Goal: Task Accomplishment & Management: Manage account settings

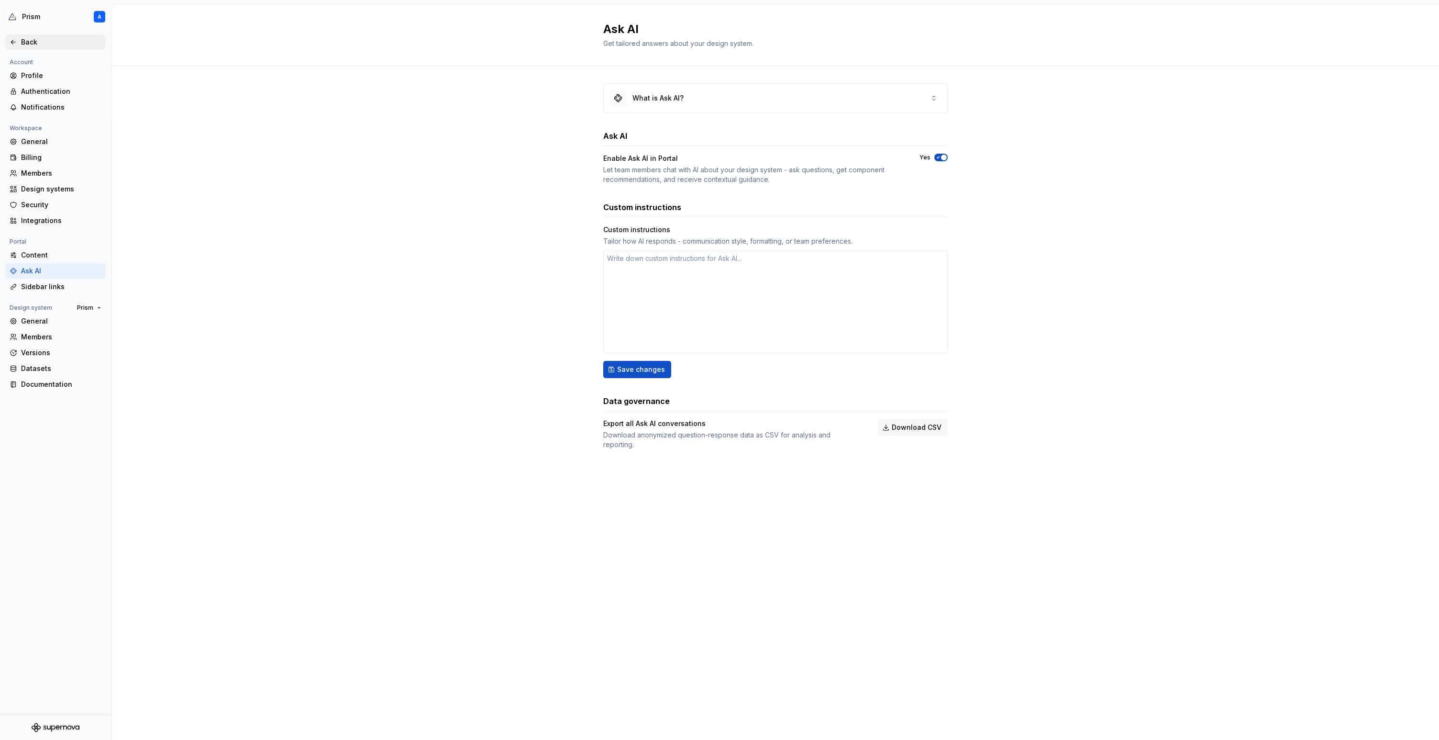
click at [16, 36] on div "Back" at bounding box center [56, 41] width 100 height 15
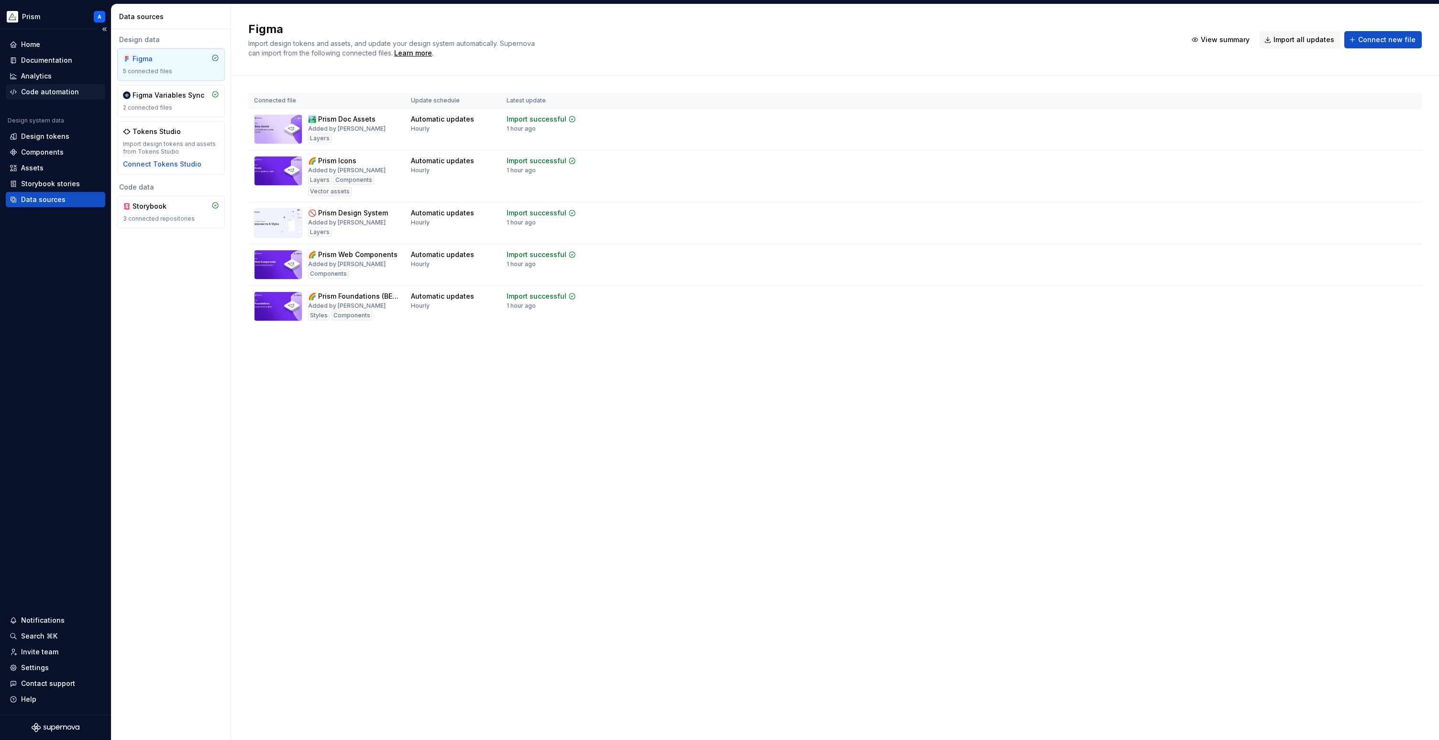
click at [44, 92] on div "Code automation" at bounding box center [50, 92] width 58 height 10
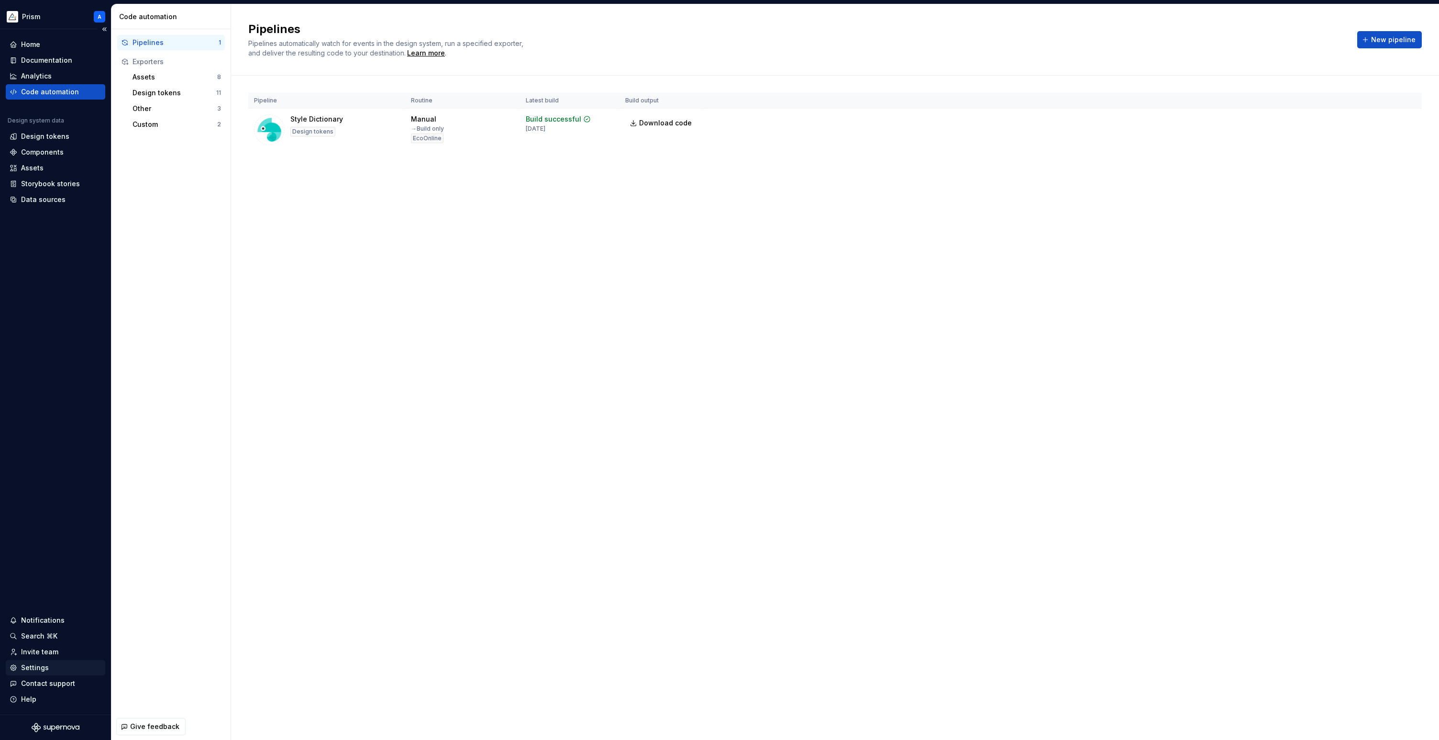
click at [51, 664] on div "Settings" at bounding box center [56, 668] width 92 height 10
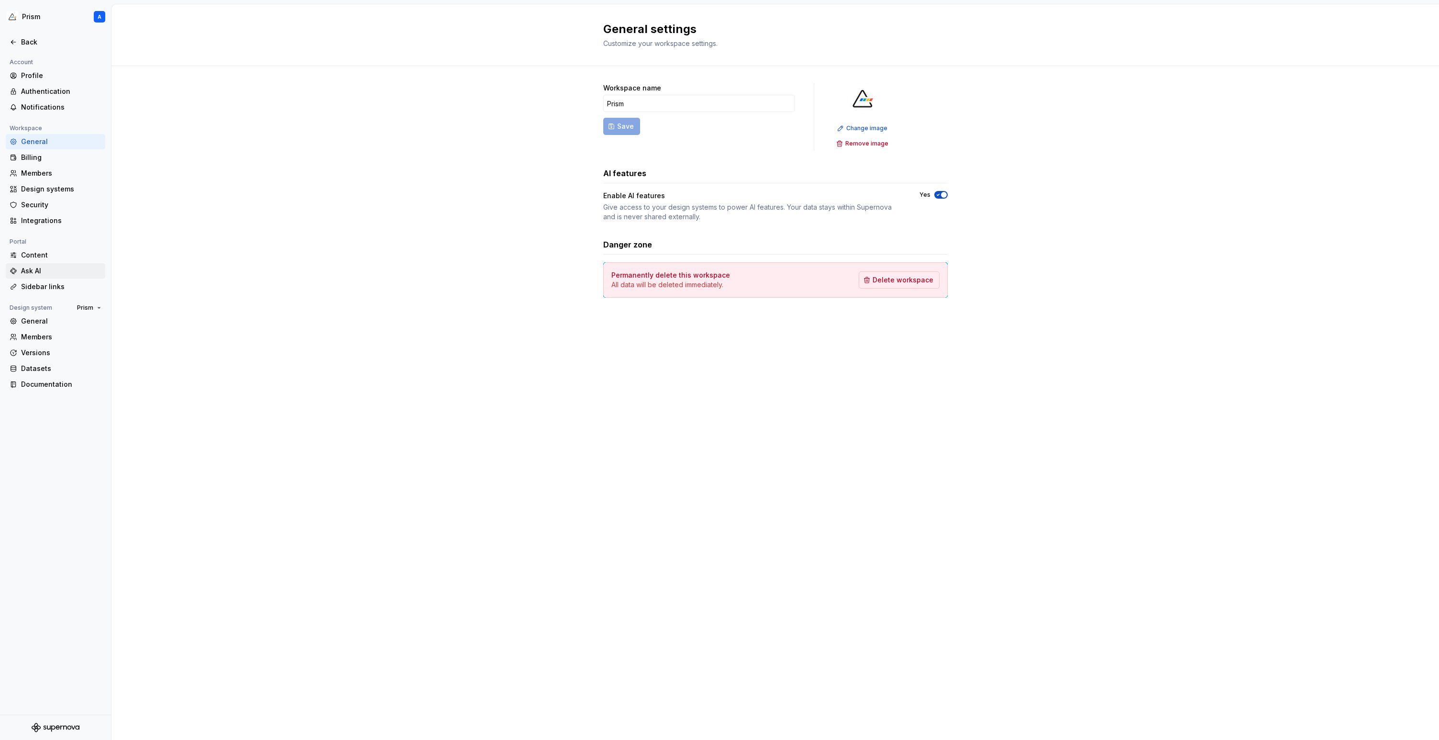
click at [41, 267] on div "Ask AI" at bounding box center [61, 271] width 80 height 10
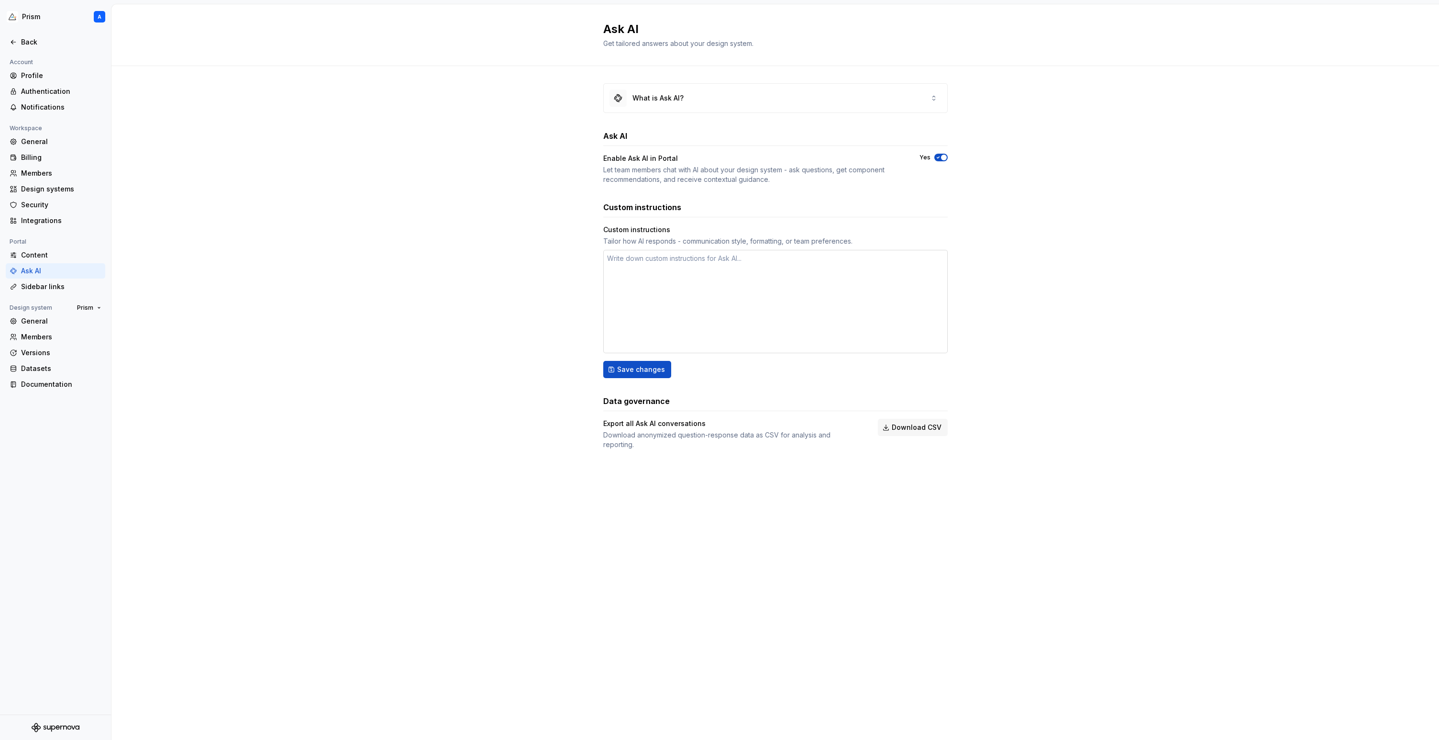
click at [644, 264] on textarea at bounding box center [775, 301] width 344 height 103
paste textarea "When referencing design tokens, always use the exported token name, not the tok…"
type textarea "*"
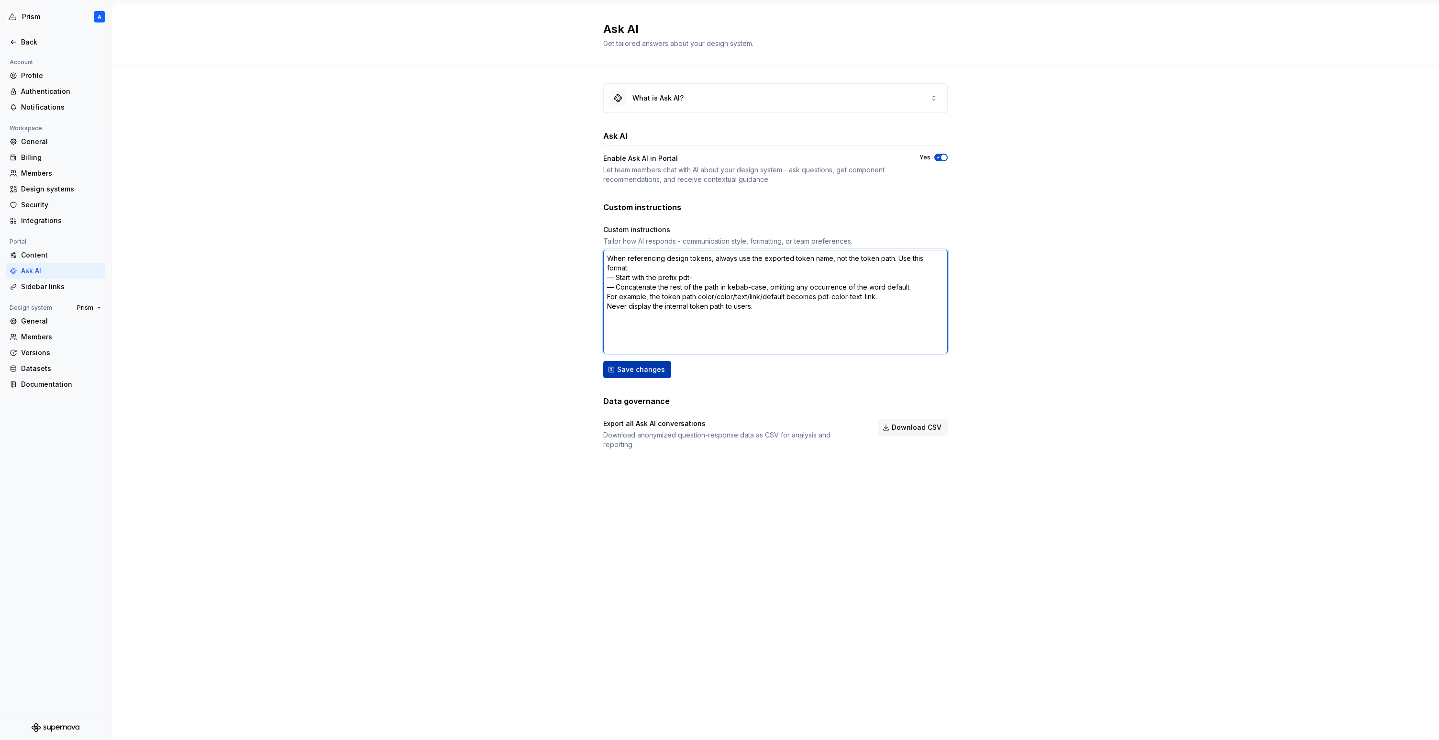
type textarea "When referencing design tokens, always use the exported token name, not the tok…"
click at [645, 370] on span "Save changes" at bounding box center [641, 370] width 48 height 10
type textarea "*"
click at [13, 40] on icon at bounding box center [14, 42] width 8 height 8
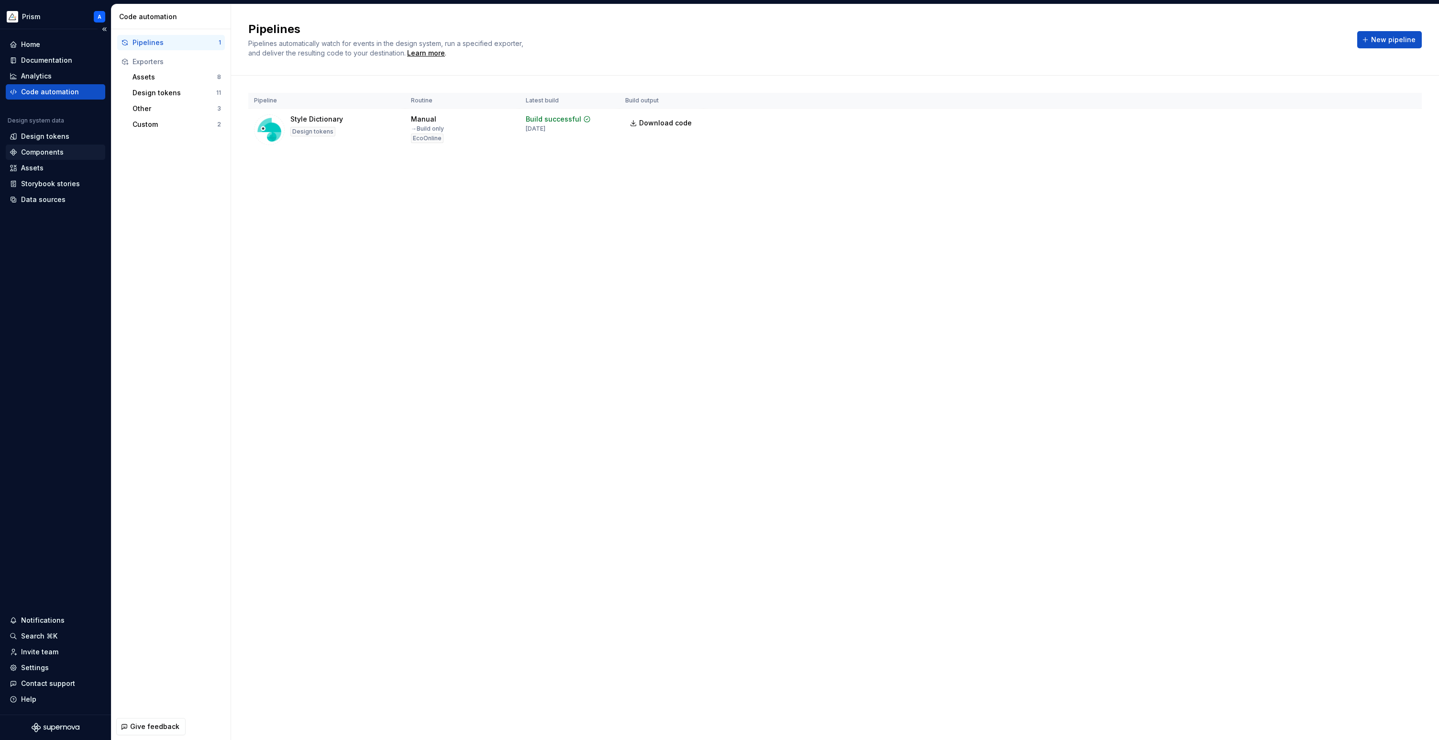
click at [68, 152] on div "Components" at bounding box center [56, 152] width 92 height 10
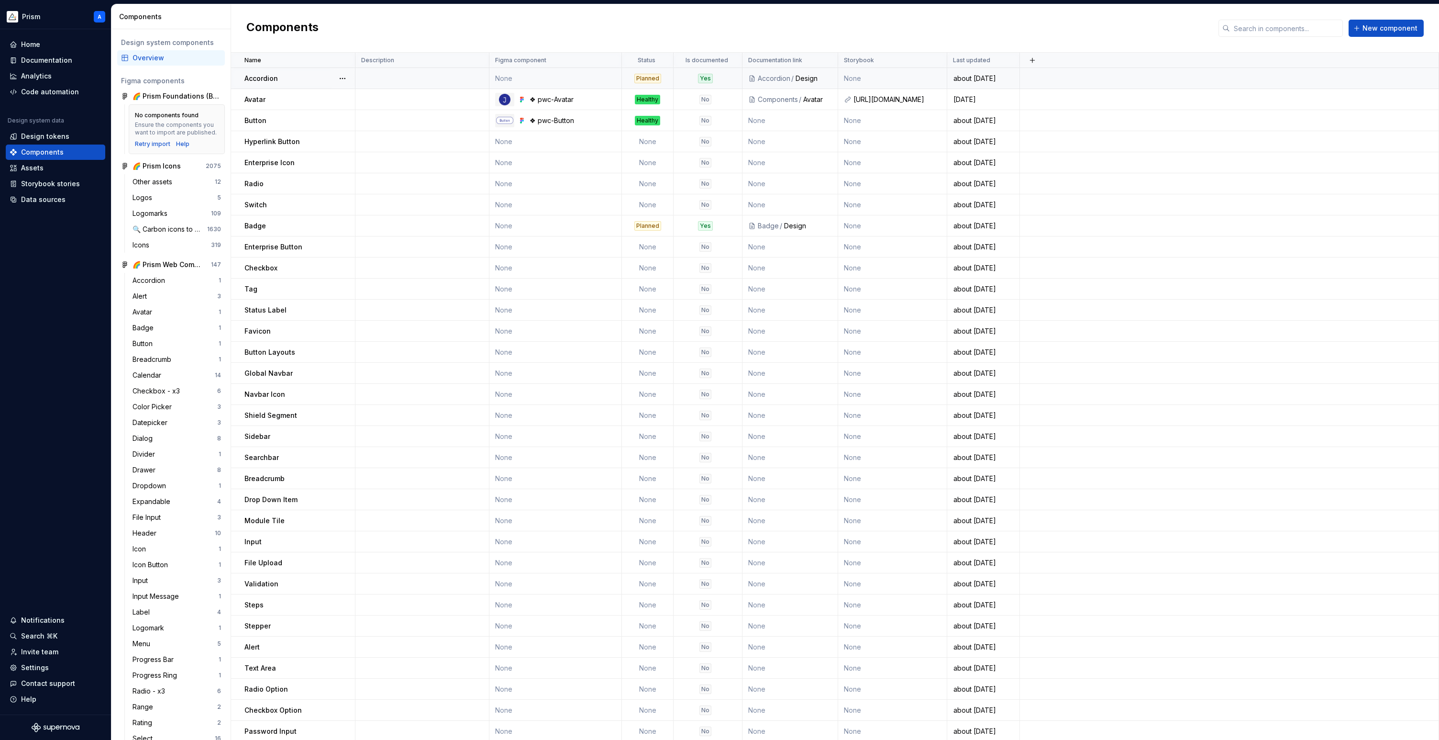
click at [709, 79] on div "Yes" at bounding box center [705, 79] width 15 height 10
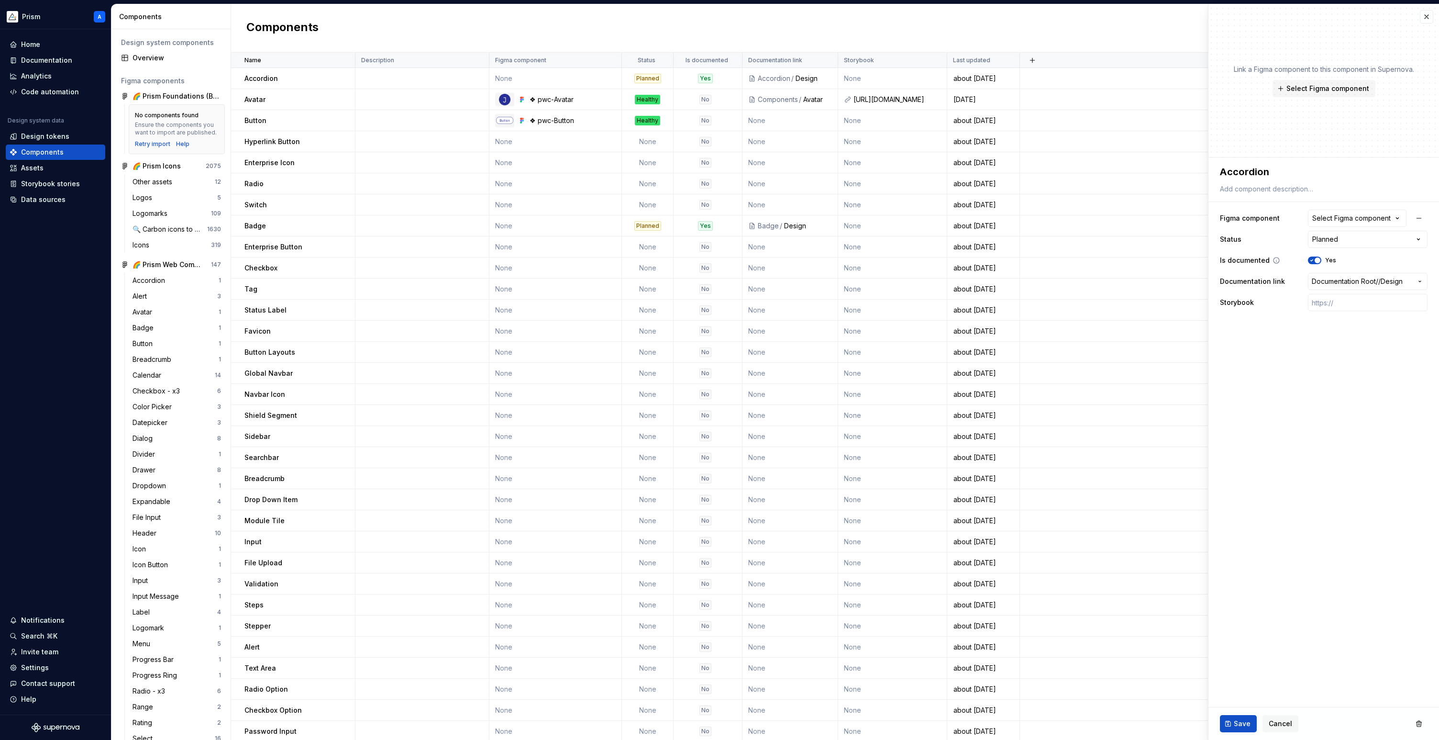
click at [1312, 261] on icon "button" at bounding box center [1312, 260] width 8 height 6
click at [1362, 280] on span "Documentation Root /" at bounding box center [1345, 282] width 66 height 10
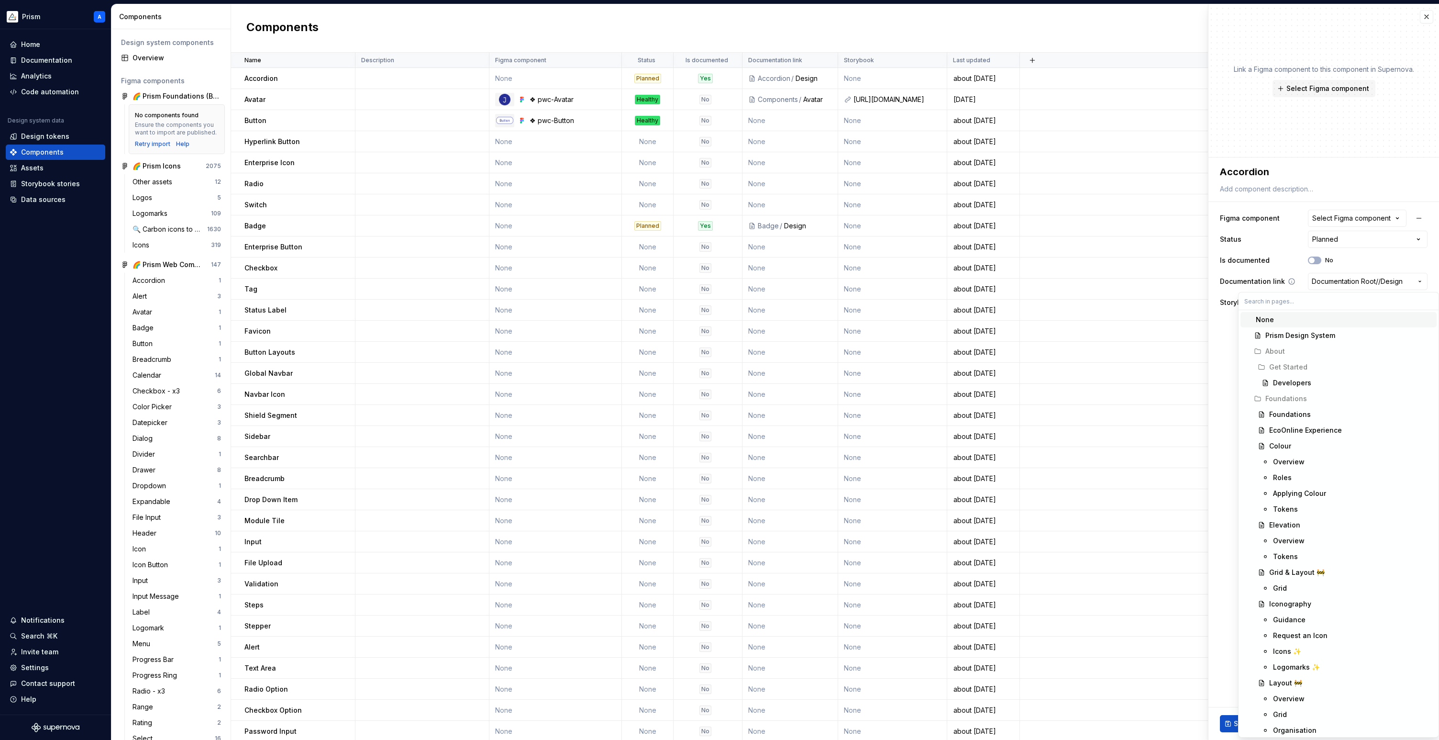
click at [1362, 280] on html "Prism A Home Documentation Analytics Code automation Design system data Design …" at bounding box center [719, 370] width 1439 height 740
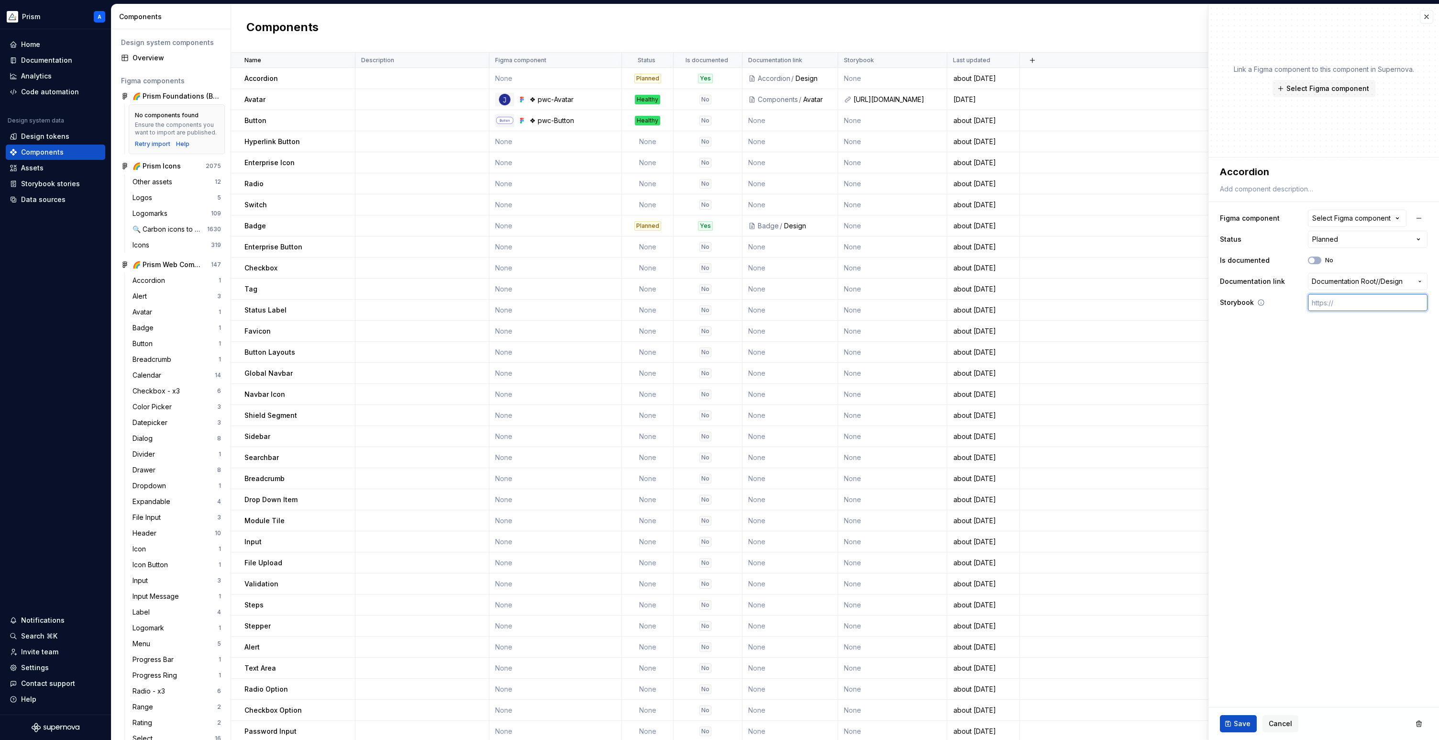
click at [1333, 300] on input "text" at bounding box center [1368, 302] width 120 height 17
click at [1261, 304] on icon at bounding box center [1261, 303] width 8 height 8
click at [1331, 88] on span "Select Figma component" at bounding box center [1327, 89] width 83 height 10
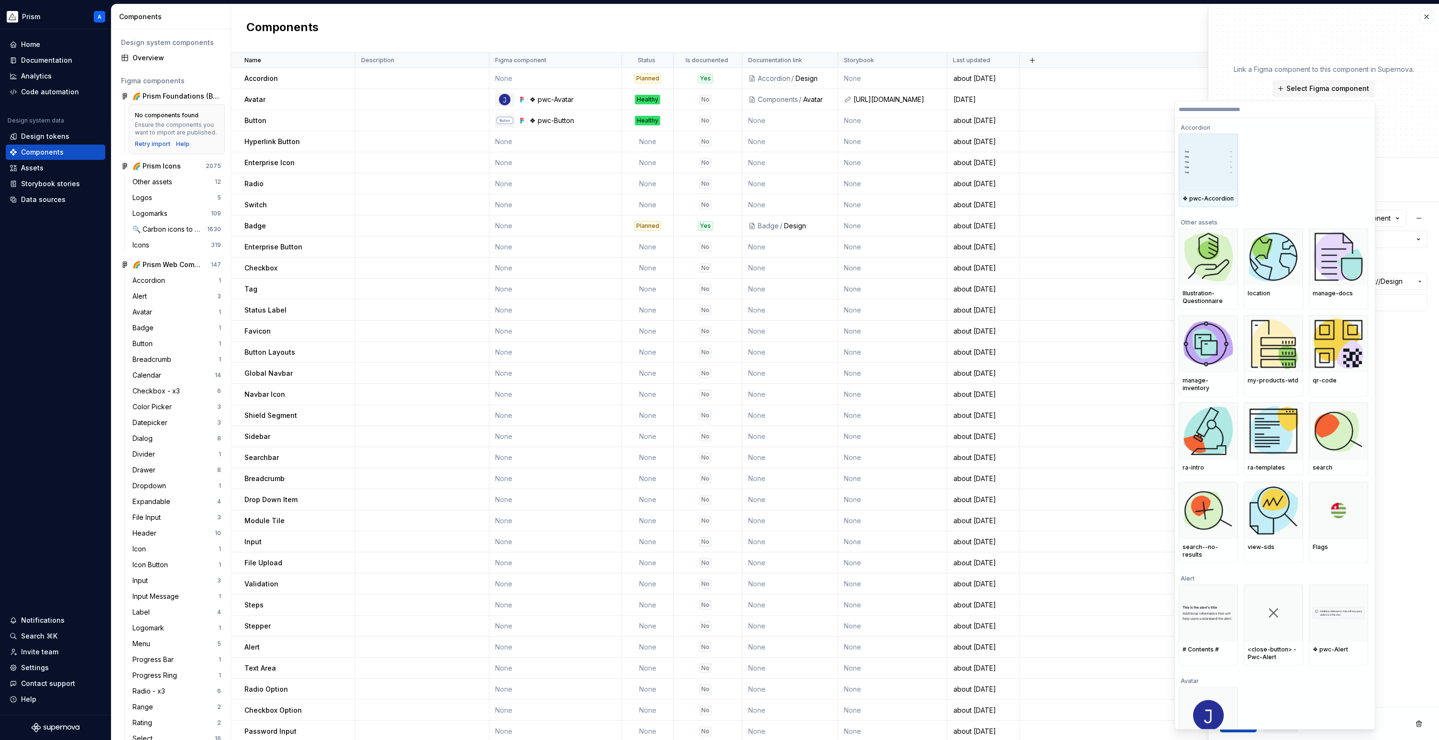
click at [1211, 163] on img at bounding box center [1209, 162] width 52 height 26
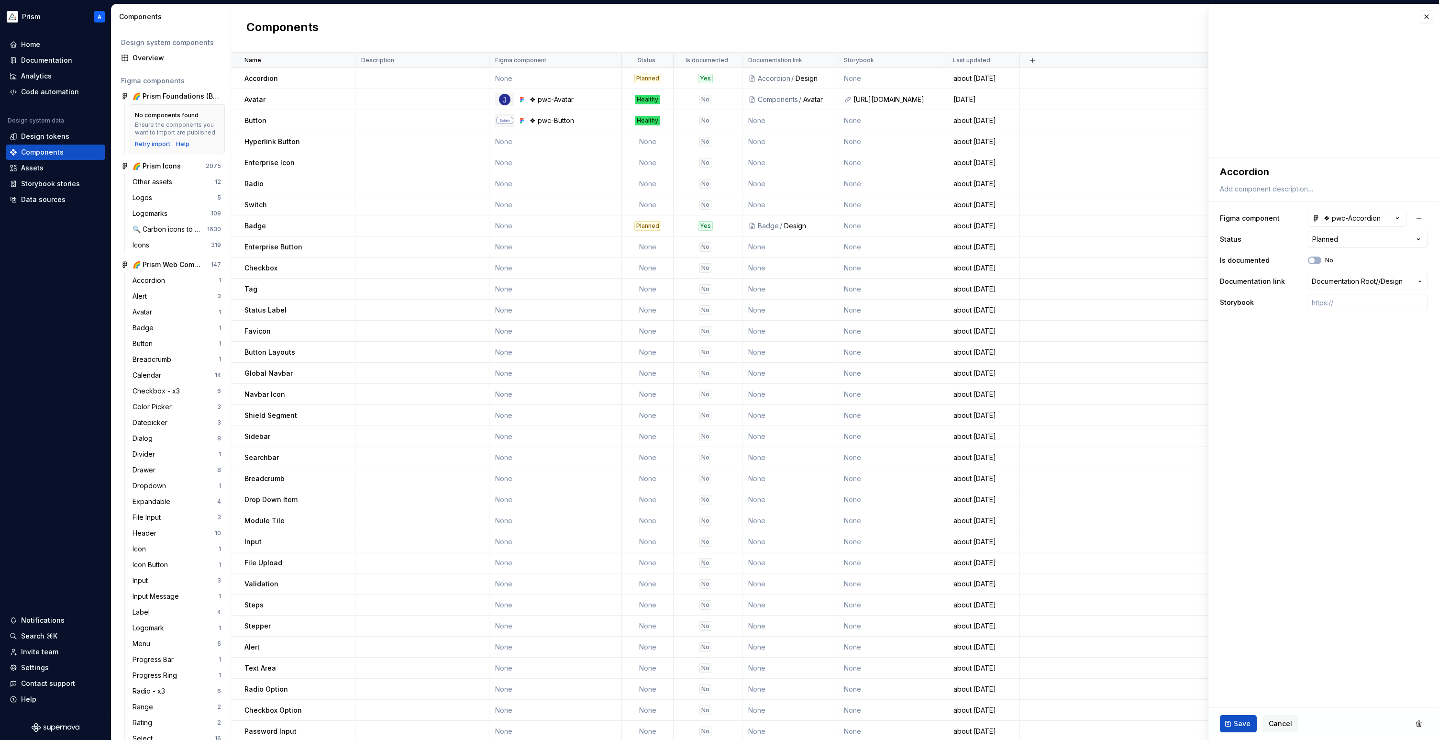
type textarea "*"
click at [1337, 238] on html "Prism A Home Documentation Analytics Code automation Design system data Design …" at bounding box center [719, 370] width 1439 height 740
select select "**********"
click at [1246, 724] on span "Save" at bounding box center [1242, 724] width 17 height 10
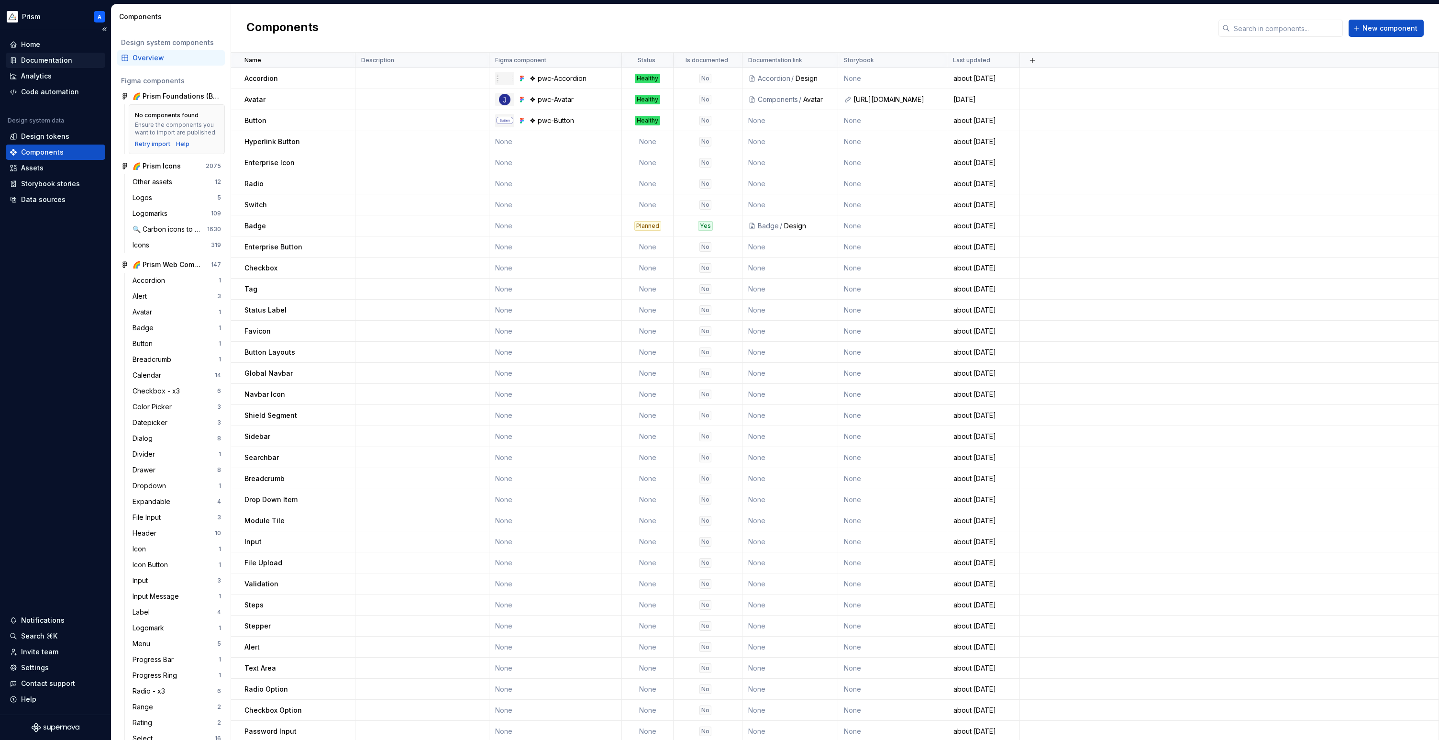
click at [53, 62] on div "Documentation" at bounding box center [46, 60] width 51 height 10
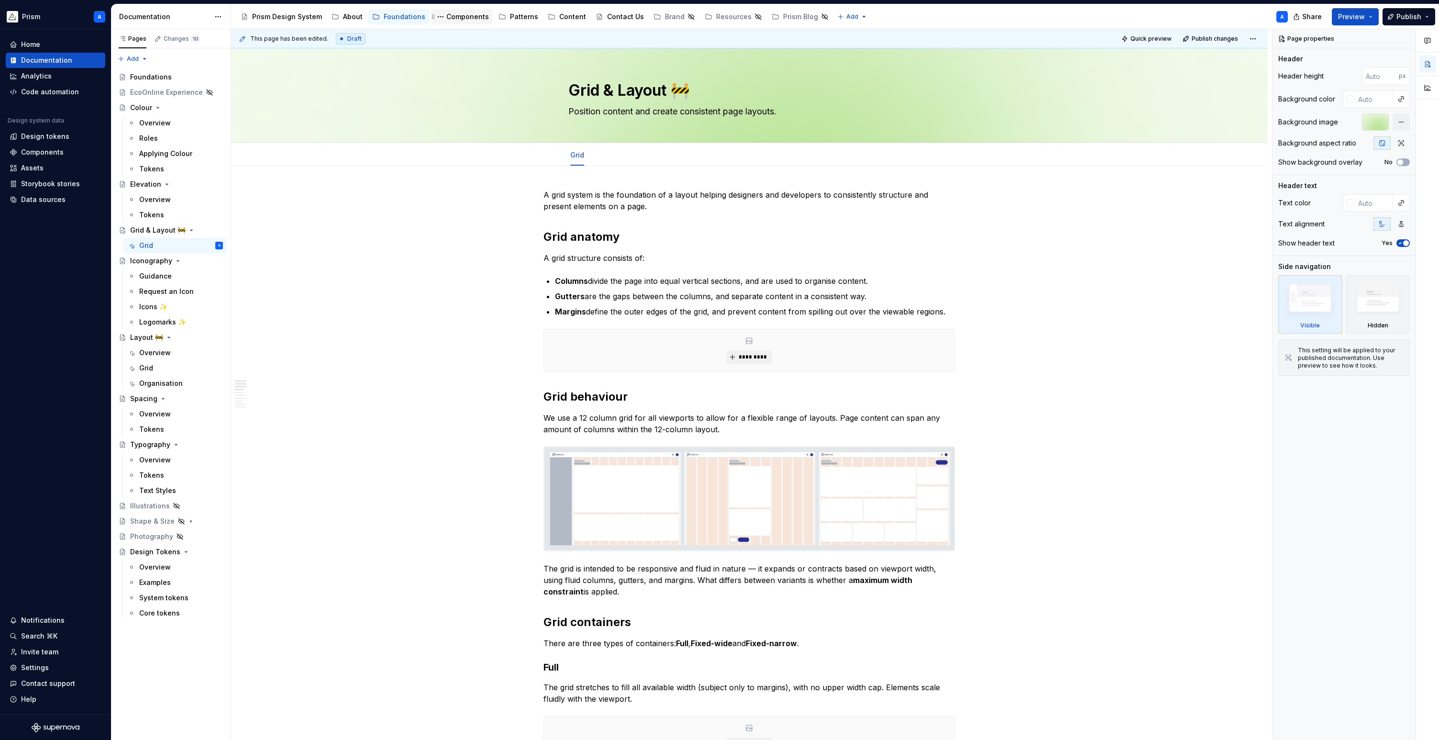
click at [467, 17] on div "Components" at bounding box center [467, 17] width 43 height 10
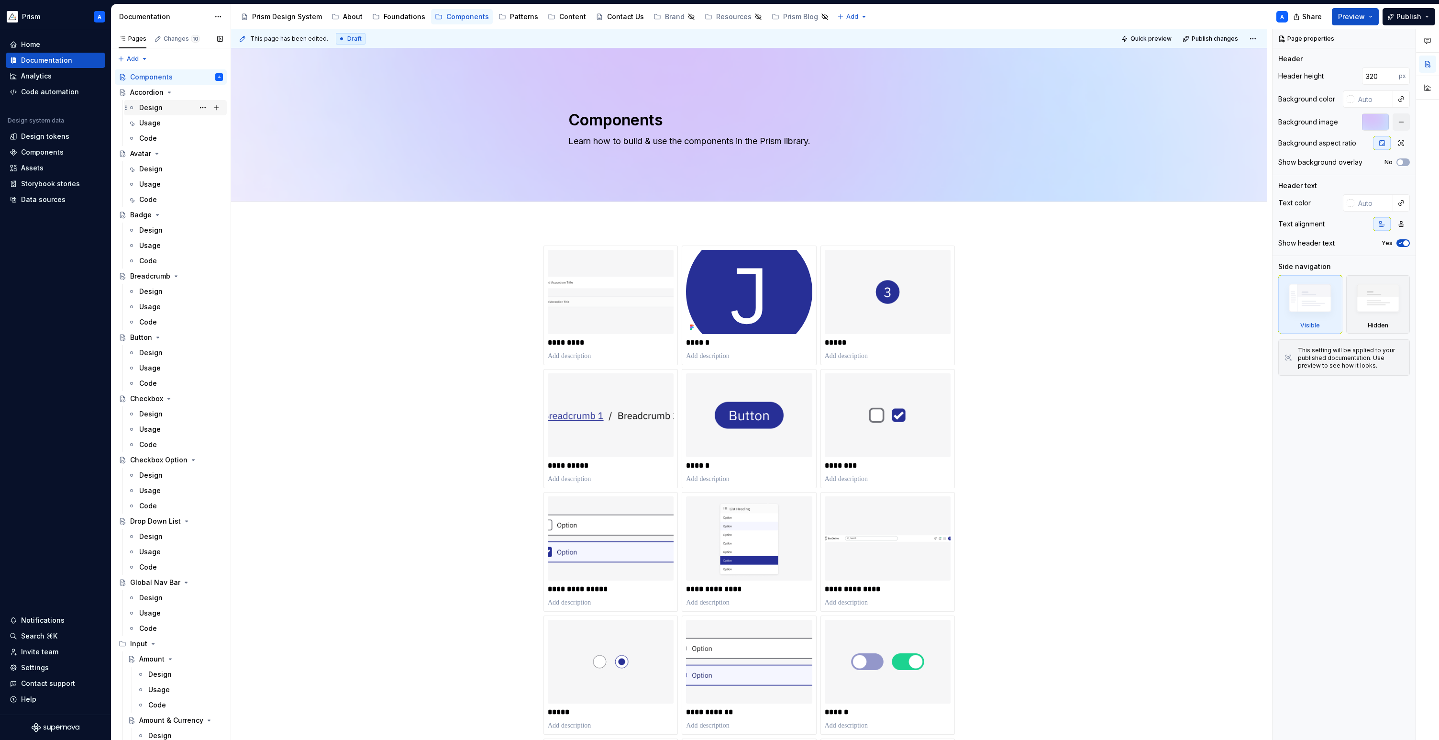
click at [150, 108] on div "Design" at bounding box center [150, 108] width 23 height 10
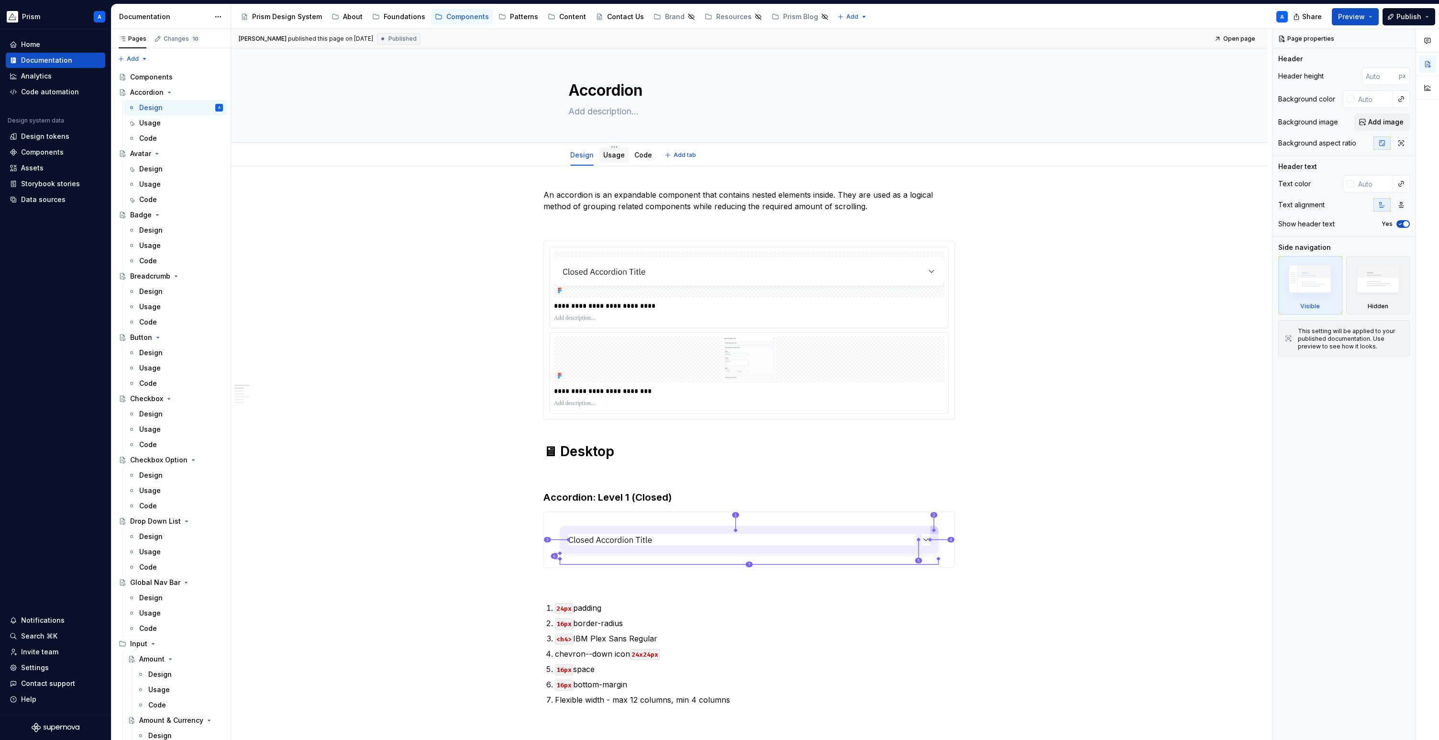
click at [619, 161] on div "Usage" at bounding box center [613, 154] width 29 height 15
click at [619, 159] on link "Usage" at bounding box center [614, 155] width 22 height 8
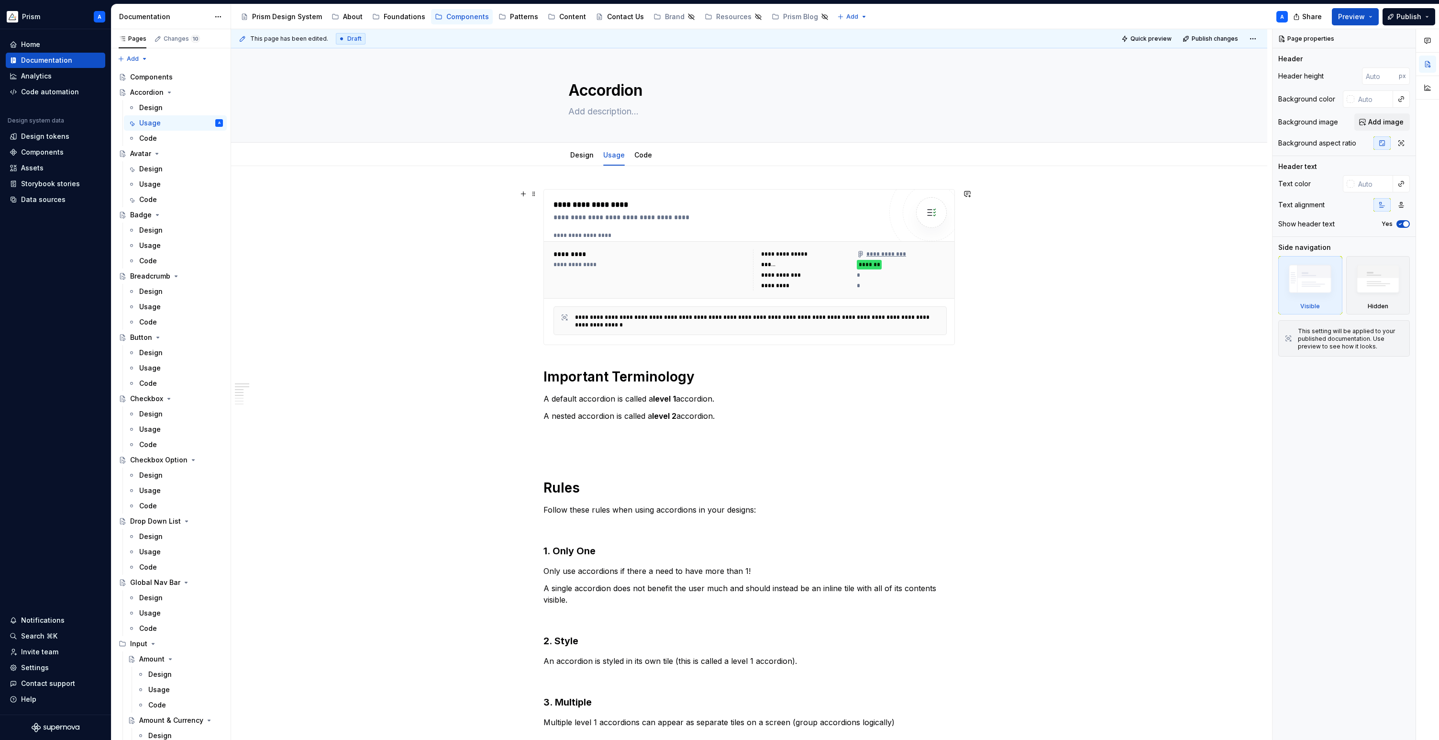
click at [707, 202] on div "**********" at bounding box center [717, 204] width 328 height 11
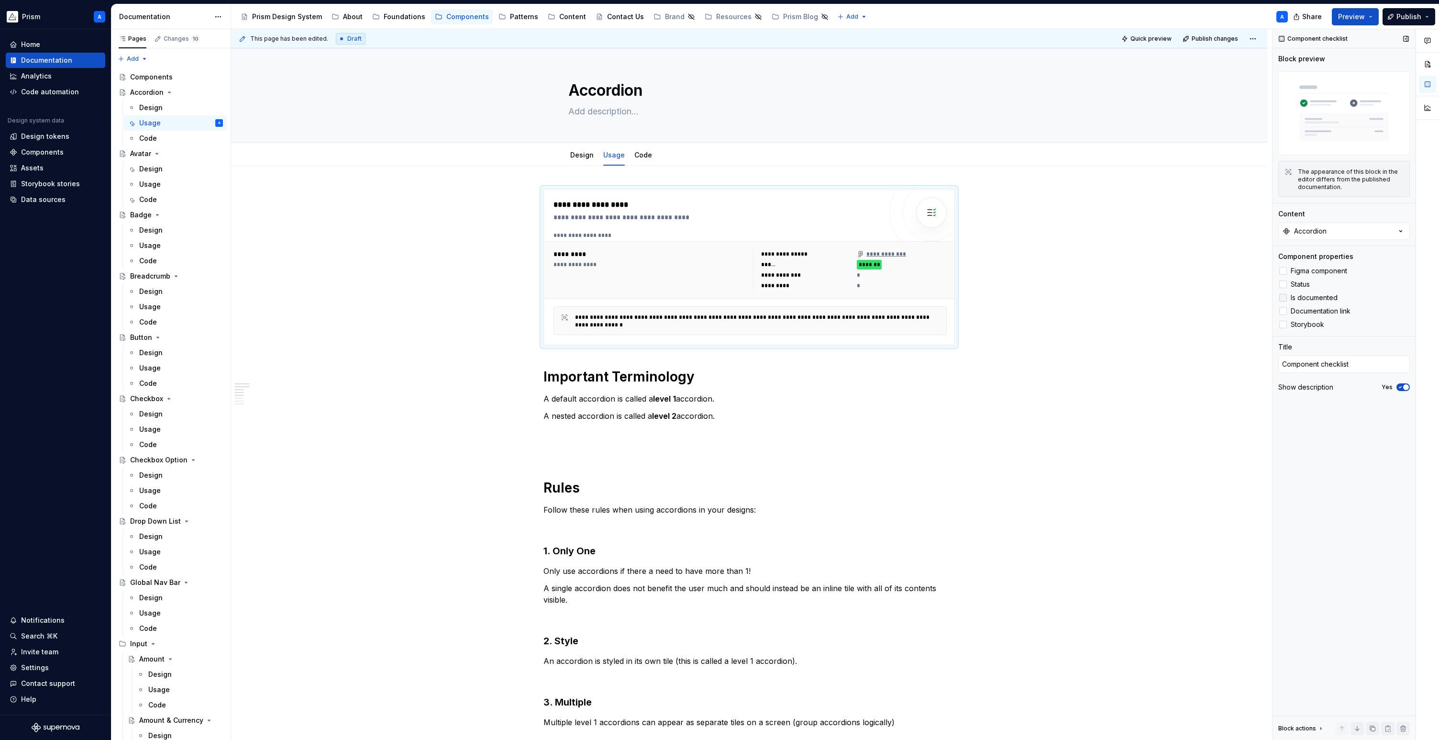
click at [1283, 298] on polyline at bounding box center [1283, 298] width 0 height 0
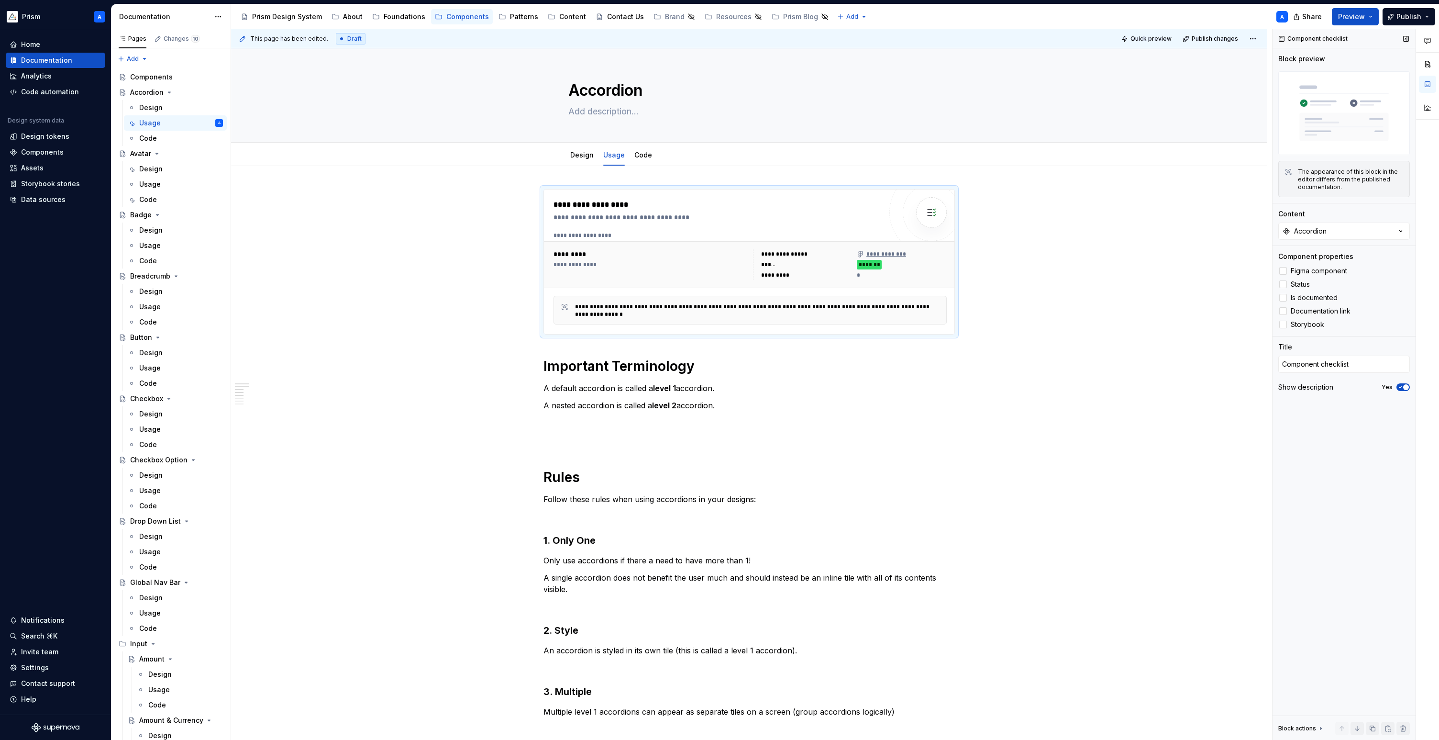
click at [1403, 387] on span "button" at bounding box center [1406, 387] width 6 height 6
click at [1169, 37] on span "Quick preview" at bounding box center [1150, 39] width 41 height 8
click at [1387, 717] on span "Open page" at bounding box center [1388, 717] width 32 height 8
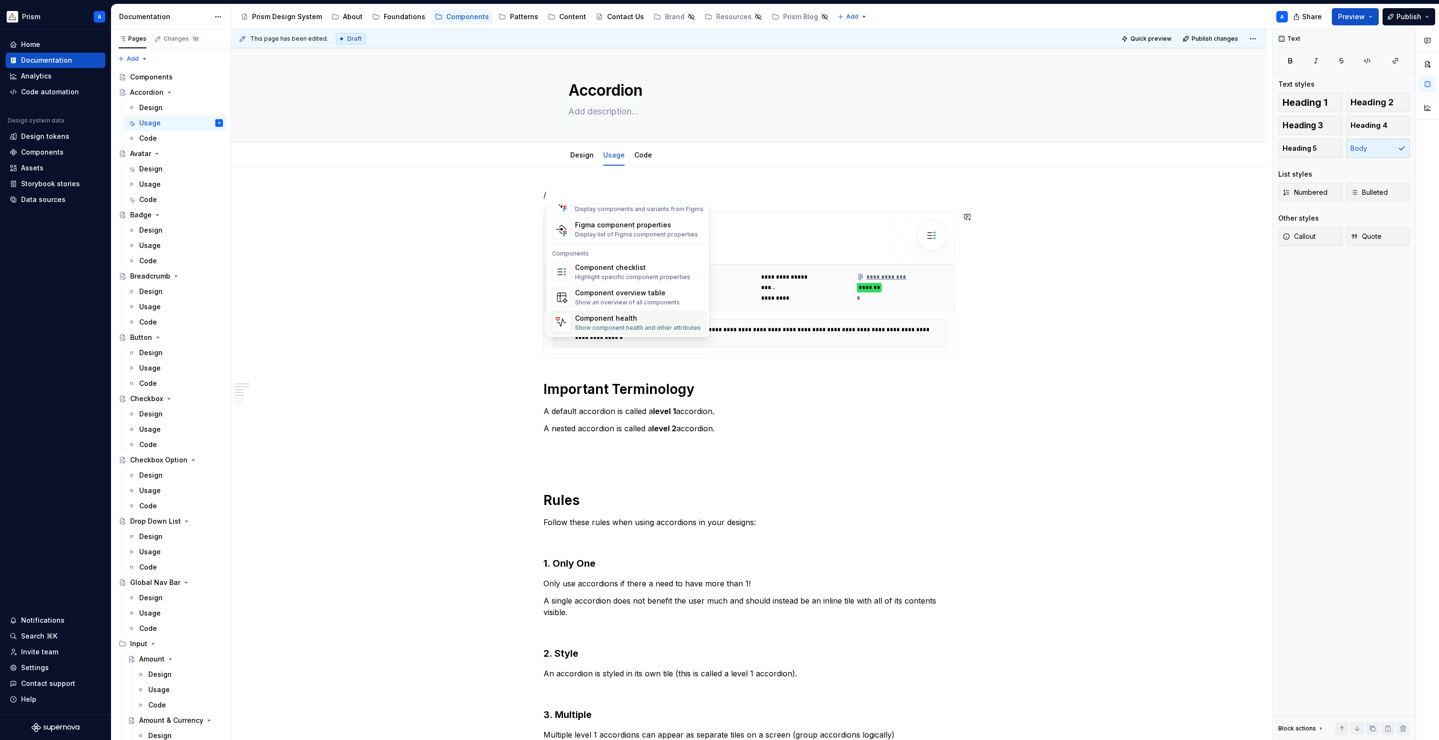
scroll to position [952, 0]
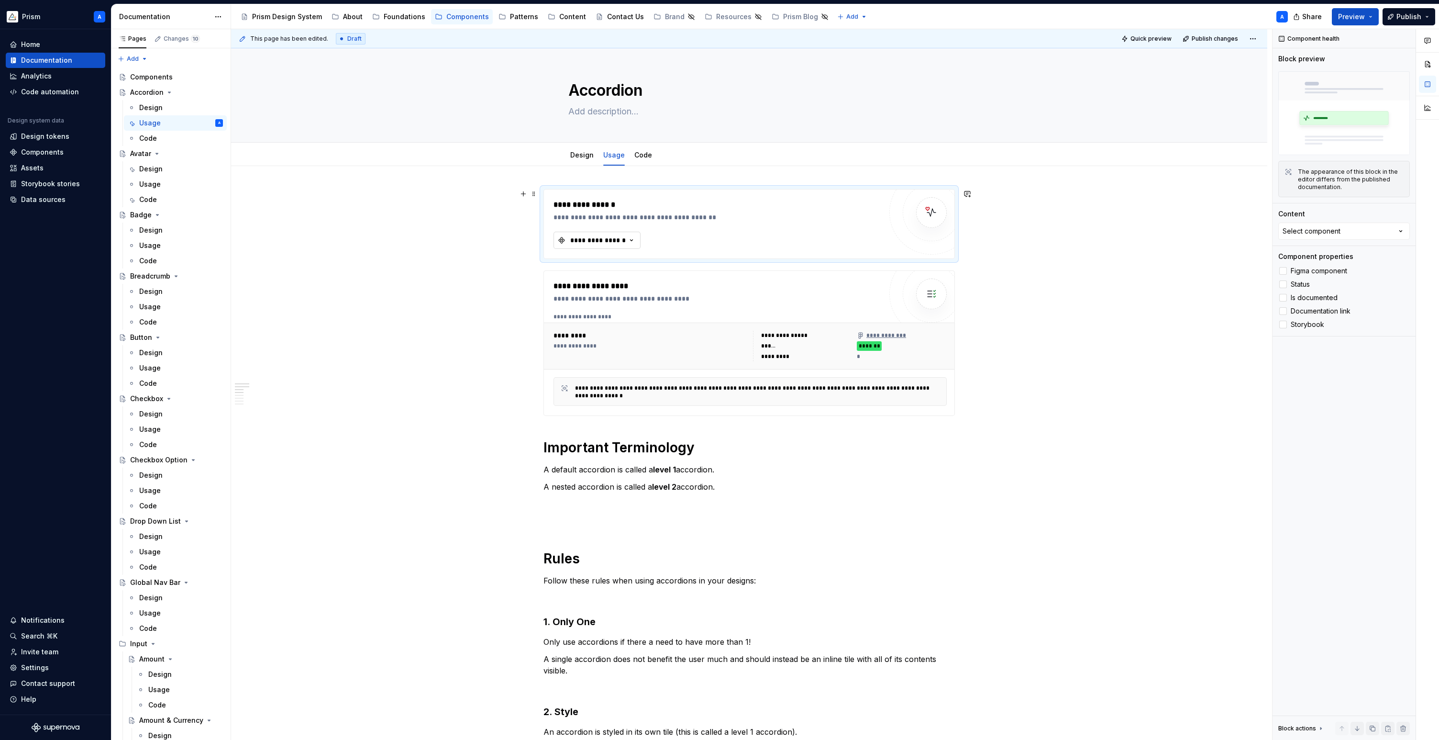
click at [617, 237] on div "**********" at bounding box center [597, 240] width 57 height 10
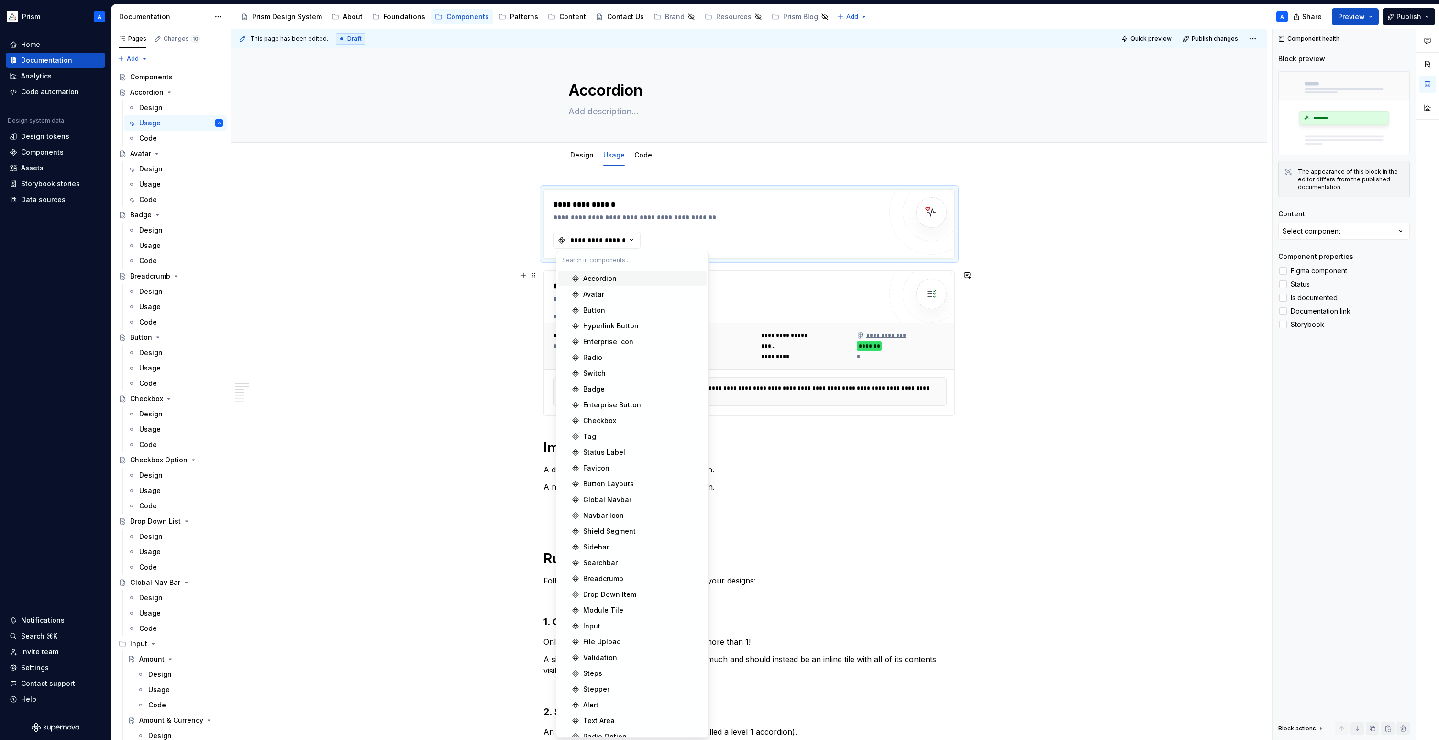
click at [619, 274] on div "Accordion" at bounding box center [643, 279] width 120 height 10
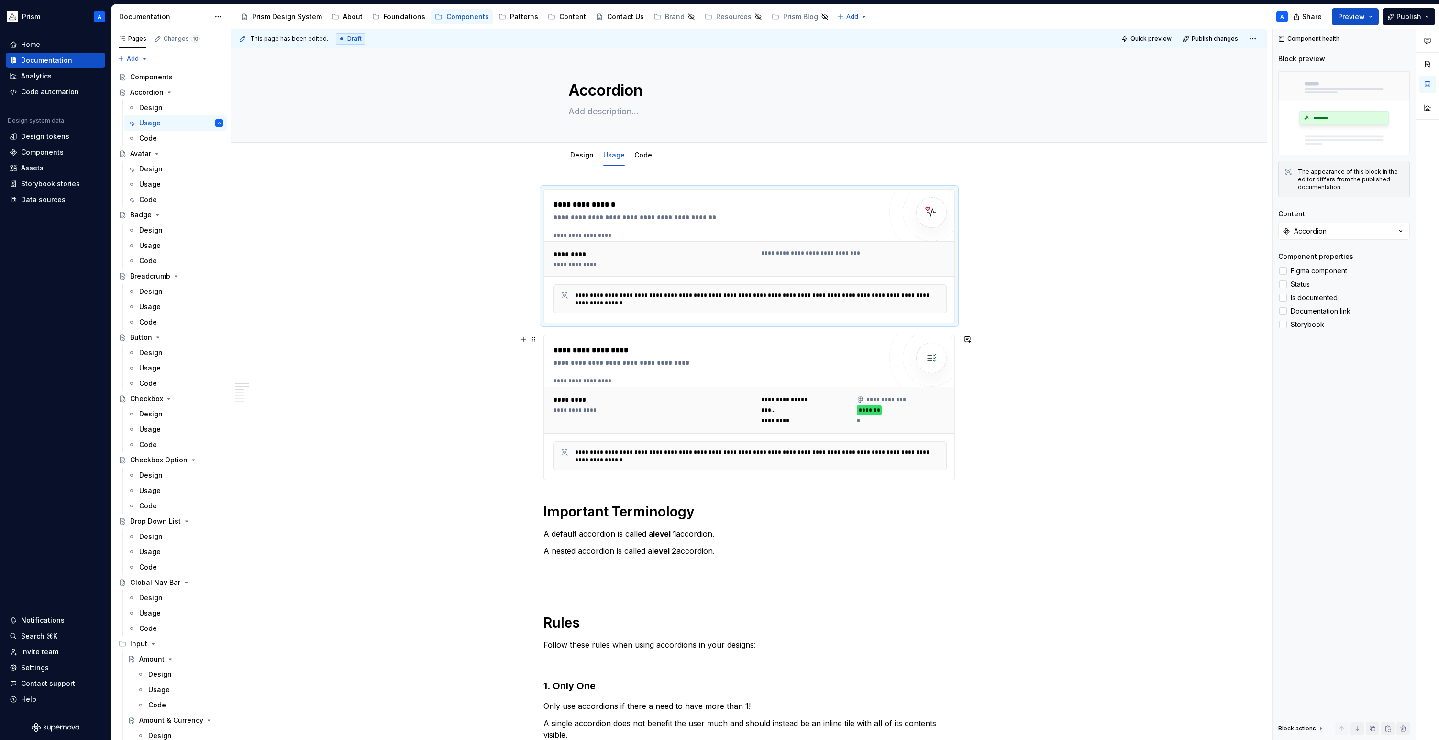
click at [673, 354] on div "**********" at bounding box center [717, 349] width 328 height 11
click at [682, 206] on div "**********" at bounding box center [717, 204] width 328 height 11
click at [1284, 270] on div at bounding box center [1283, 271] width 8 height 8
click at [1284, 324] on div at bounding box center [1283, 325] width 8 height 8
click at [1284, 283] on div at bounding box center [1283, 284] width 8 height 8
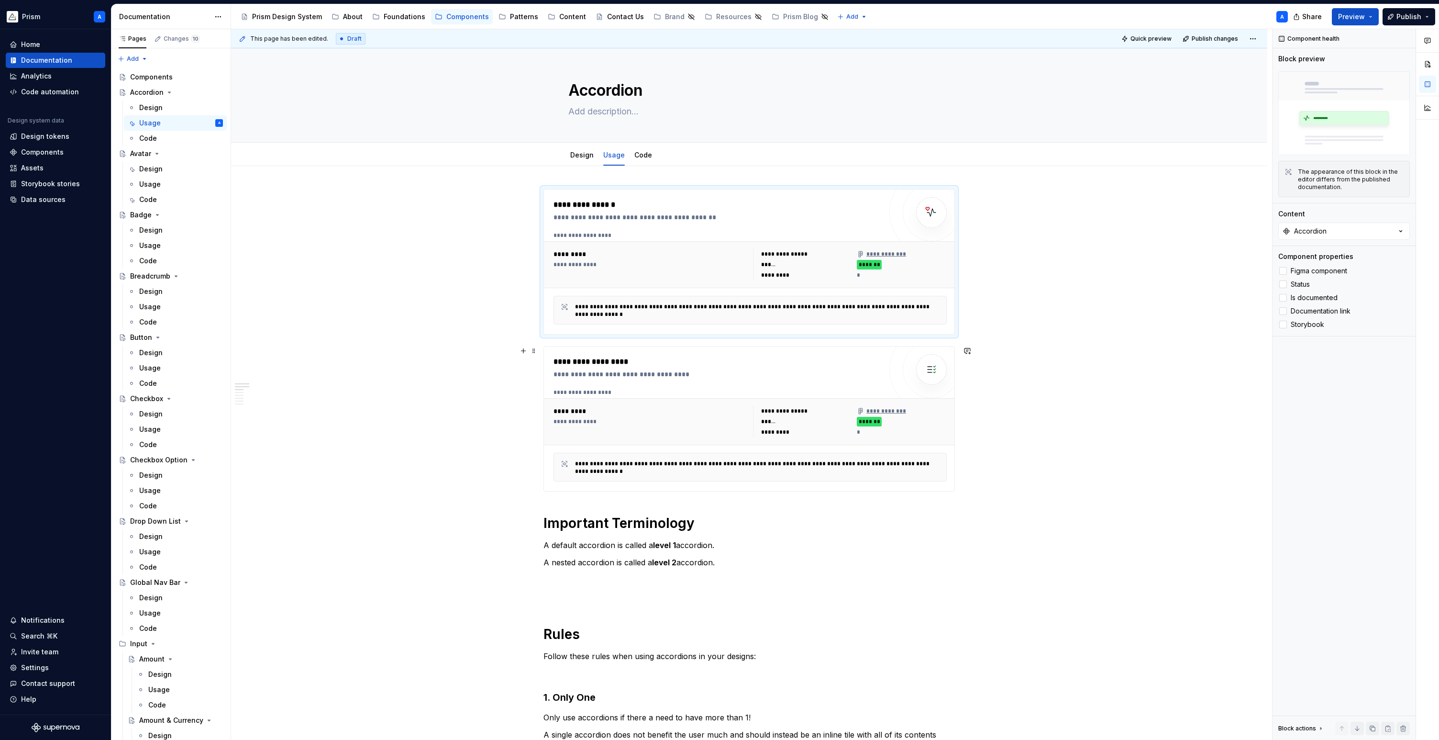
click at [794, 373] on div "**********" at bounding box center [717, 374] width 328 height 10
click at [807, 225] on div "**********" at bounding box center [717, 261] width 328 height 125
click at [1158, 37] on span "Quick preview" at bounding box center [1150, 39] width 41 height 8
click at [1377, 716] on span "Open page" at bounding box center [1388, 717] width 32 height 8
type textarea "*"
